Goal: Find specific page/section: Find specific page/section

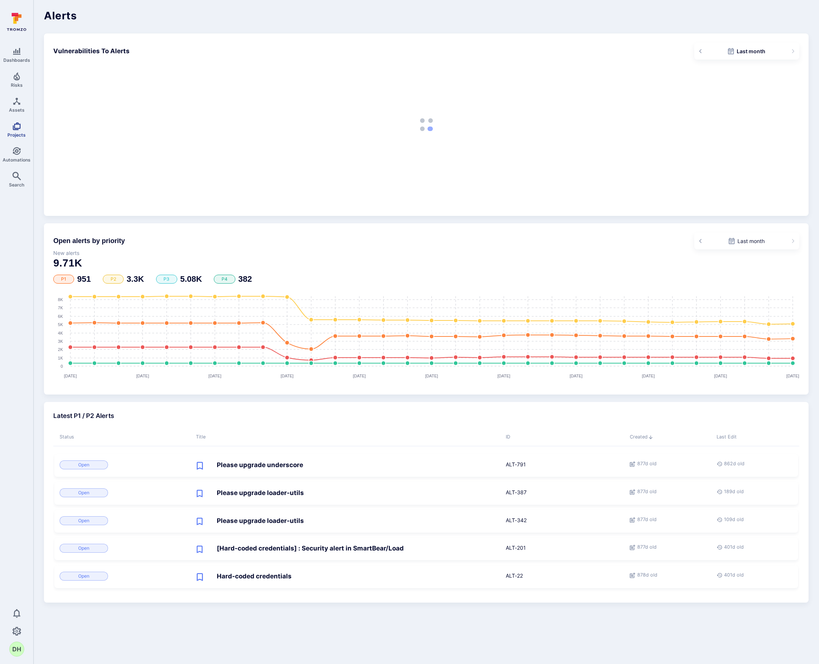
click at [21, 127] on link "Projects" at bounding box center [16, 130] width 33 height 22
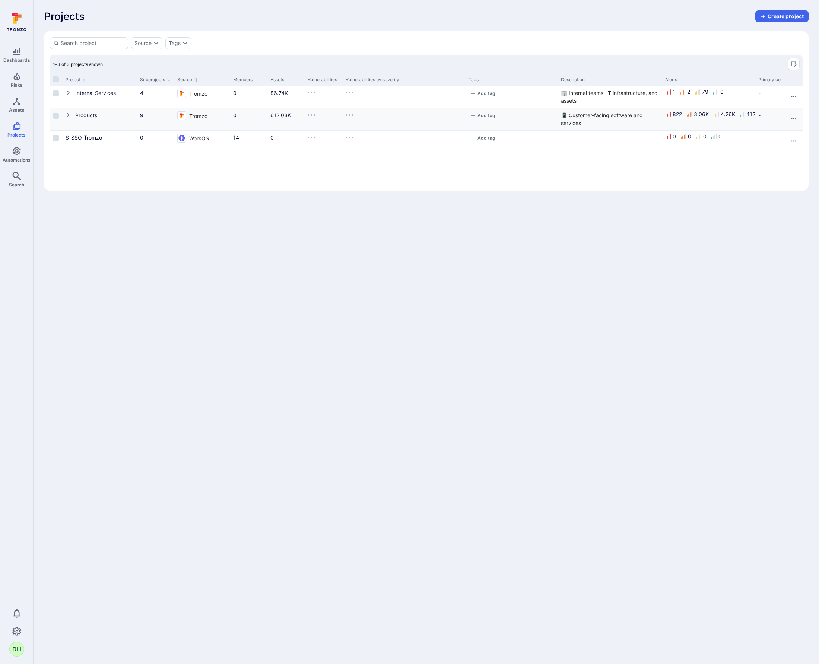
click at [69, 118] on button "Cell for Project" at bounding box center [71, 115] width 10 height 9
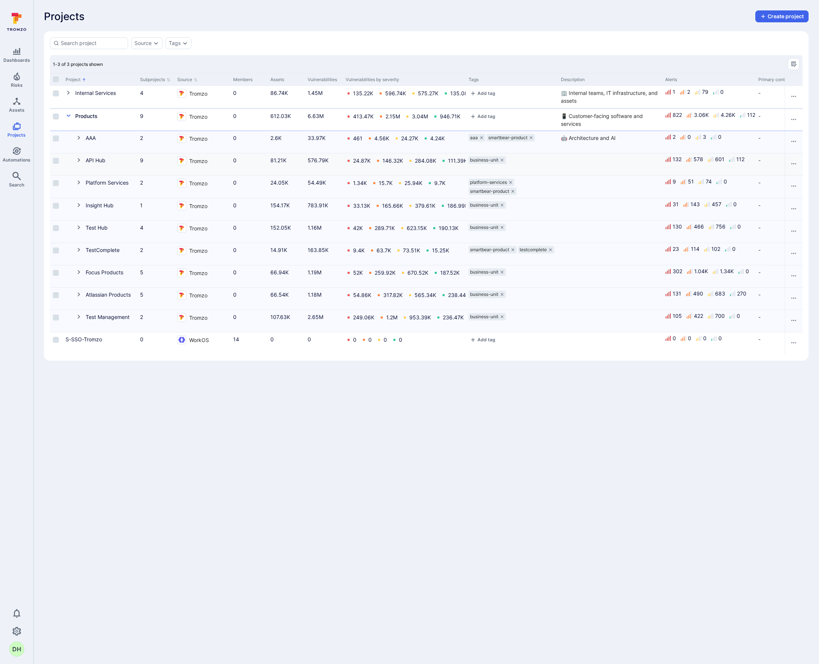
click at [76, 160] on icon "Cell for Project" at bounding box center [79, 160] width 6 height 6
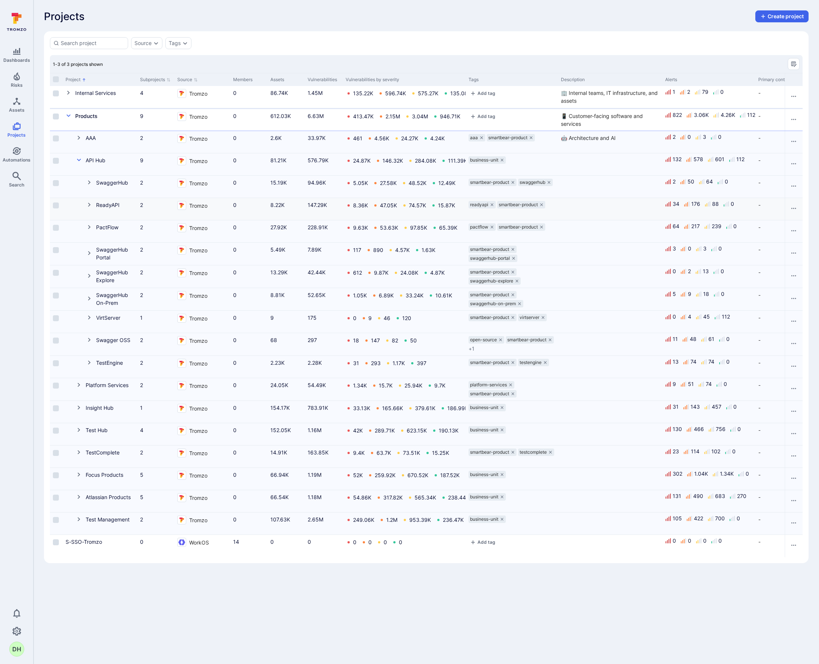
click at [88, 205] on icon "Cell for Project" at bounding box center [89, 205] width 6 height 6
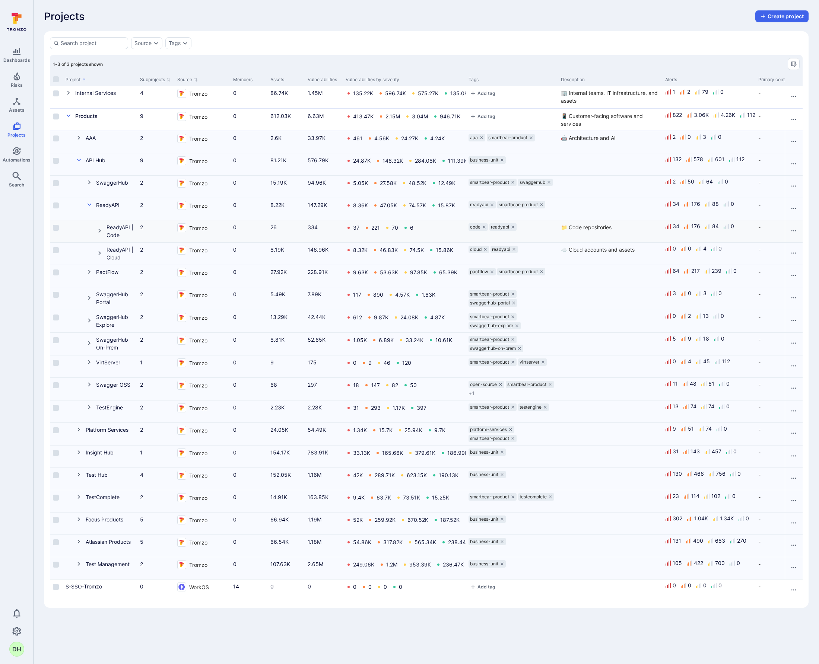
click at [102, 231] on icon "Cell for Project" at bounding box center [100, 231] width 6 height 6
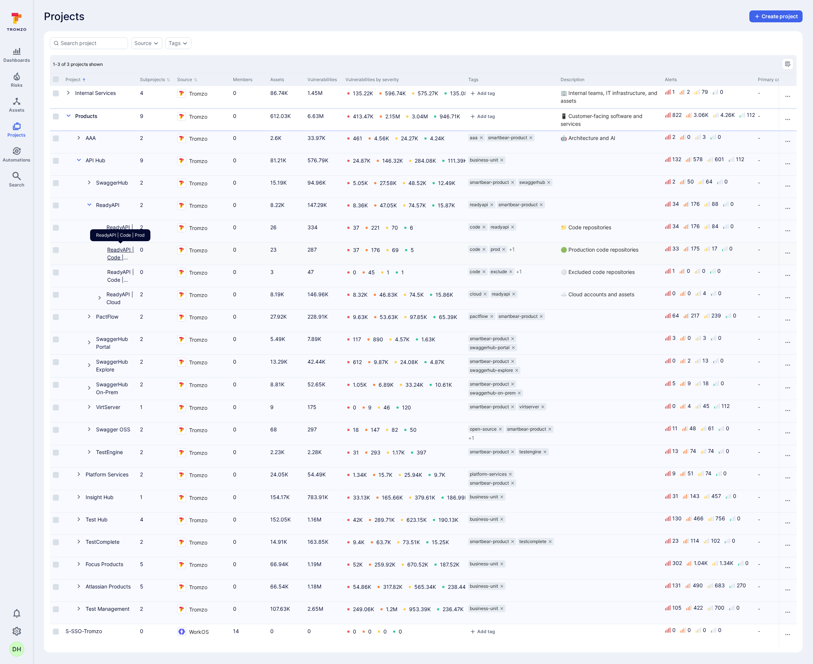
click at [121, 249] on link "ReadyAPI | Code | Prod" at bounding box center [120, 258] width 27 height 22
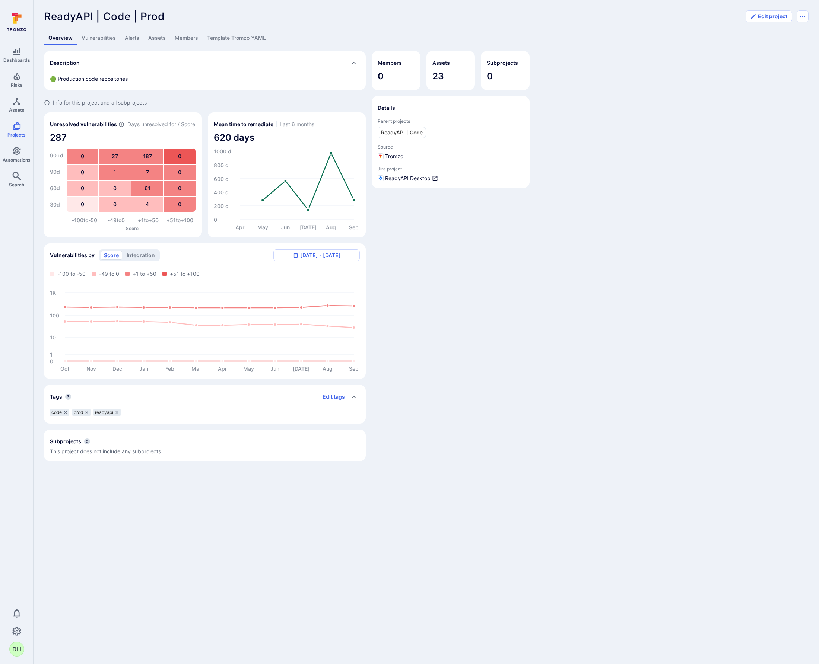
click at [110, 41] on link "Vulnerabilities" at bounding box center [98, 38] width 43 height 14
